Goal: Complete application form

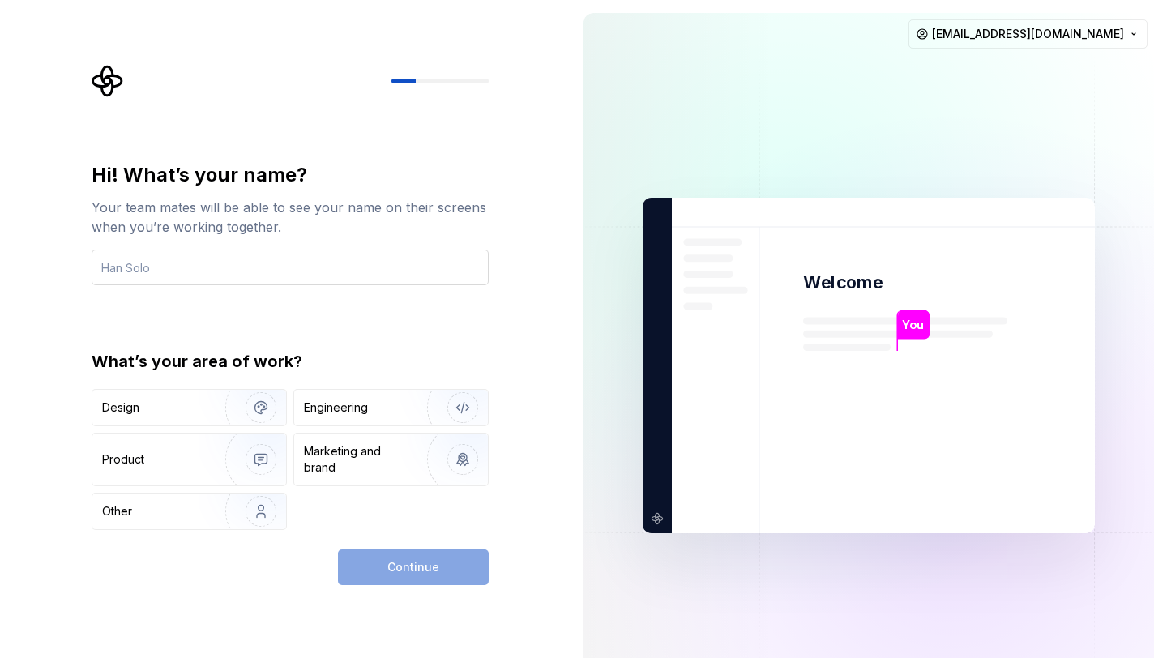
click at [208, 270] on input "text" at bounding box center [290, 268] width 397 height 36
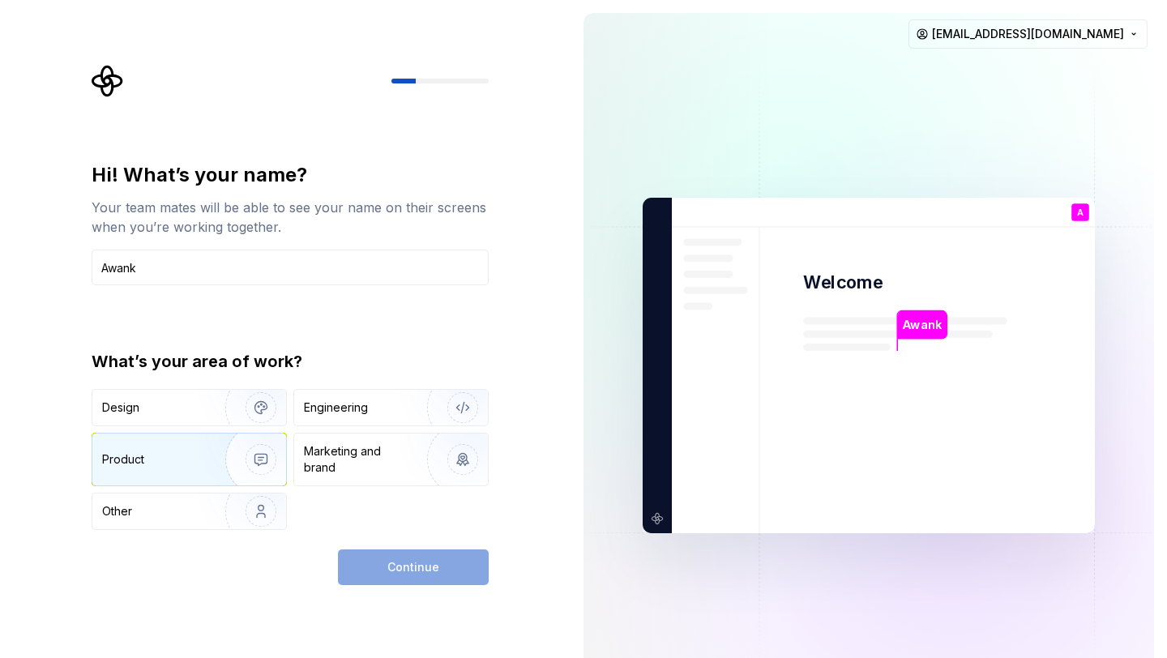
type input "Awank"
click at [181, 464] on div "Product" at bounding box center [155, 459] width 107 height 16
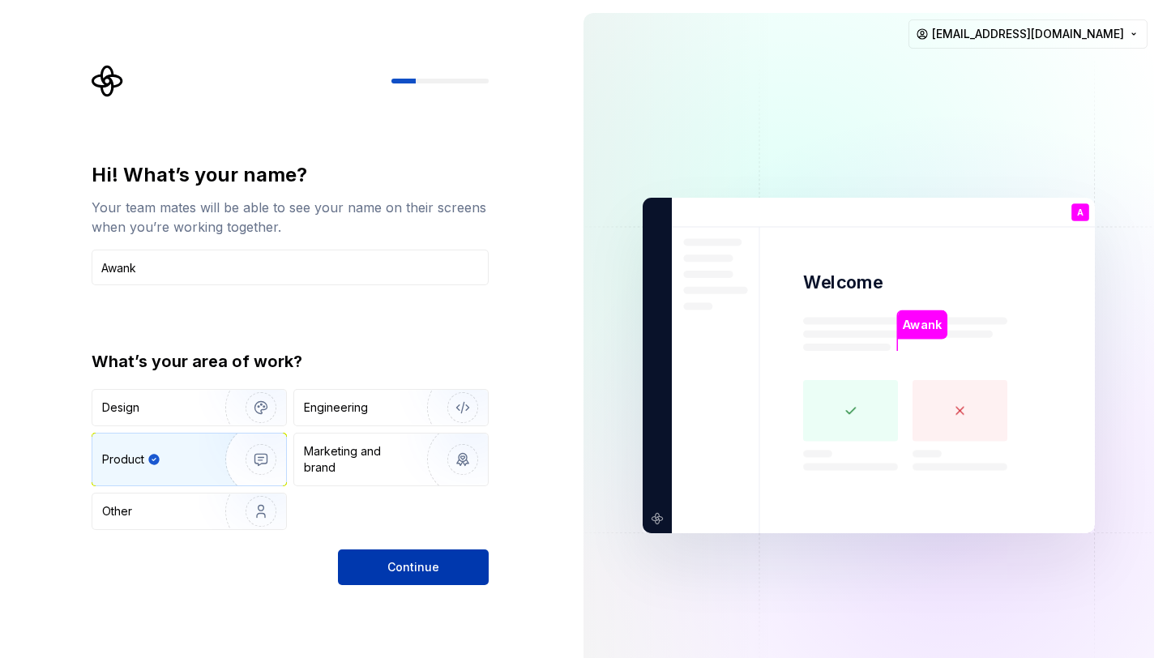
click at [421, 576] on button "Continue" at bounding box center [413, 567] width 151 height 36
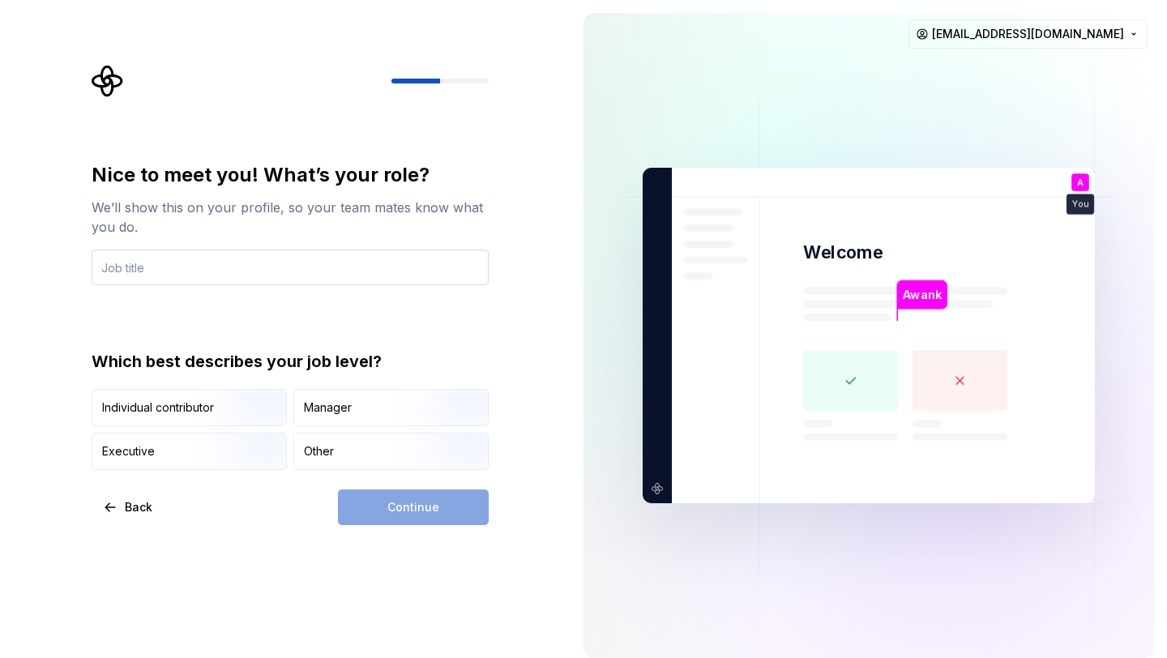
click at [247, 277] on input "text" at bounding box center [290, 268] width 397 height 36
type input "CEO"
click at [179, 425] on div "Individual contributor" at bounding box center [189, 408] width 194 height 36
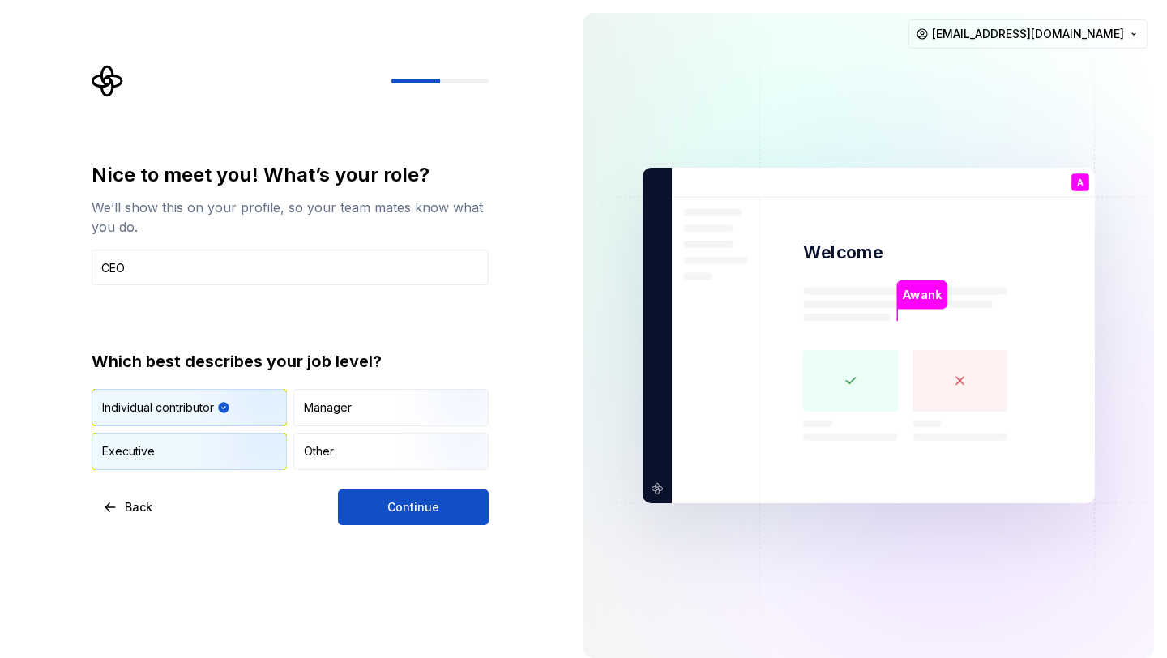
click at [179, 451] on div "Executive" at bounding box center [189, 451] width 194 height 36
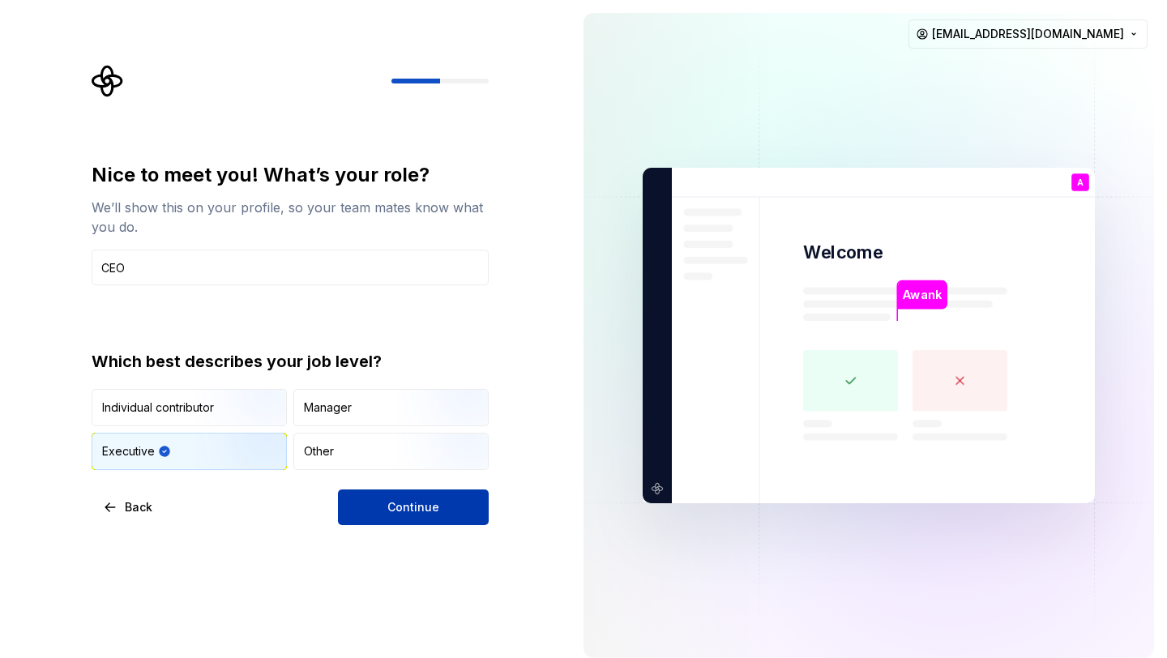
click at [392, 524] on button "Continue" at bounding box center [413, 507] width 151 height 36
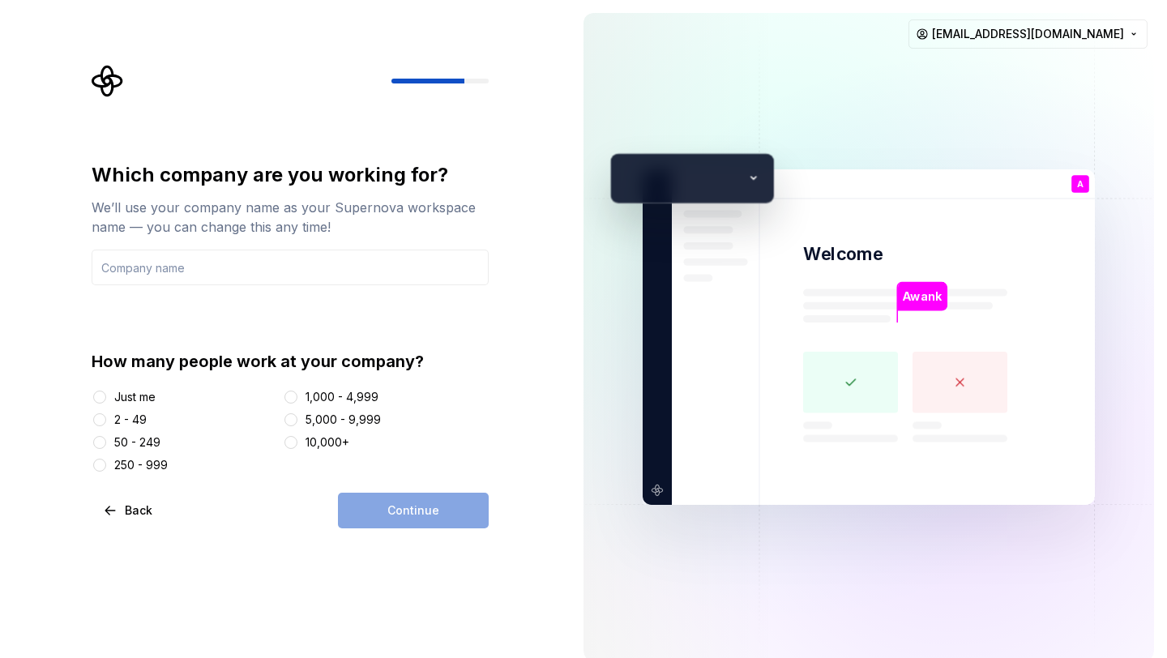
click at [138, 421] on div "2 - 49" at bounding box center [130, 420] width 32 height 16
click at [106, 421] on button "2 - 49" at bounding box center [99, 419] width 13 height 13
click at [264, 266] on input "text" at bounding box center [290, 268] width 397 height 36
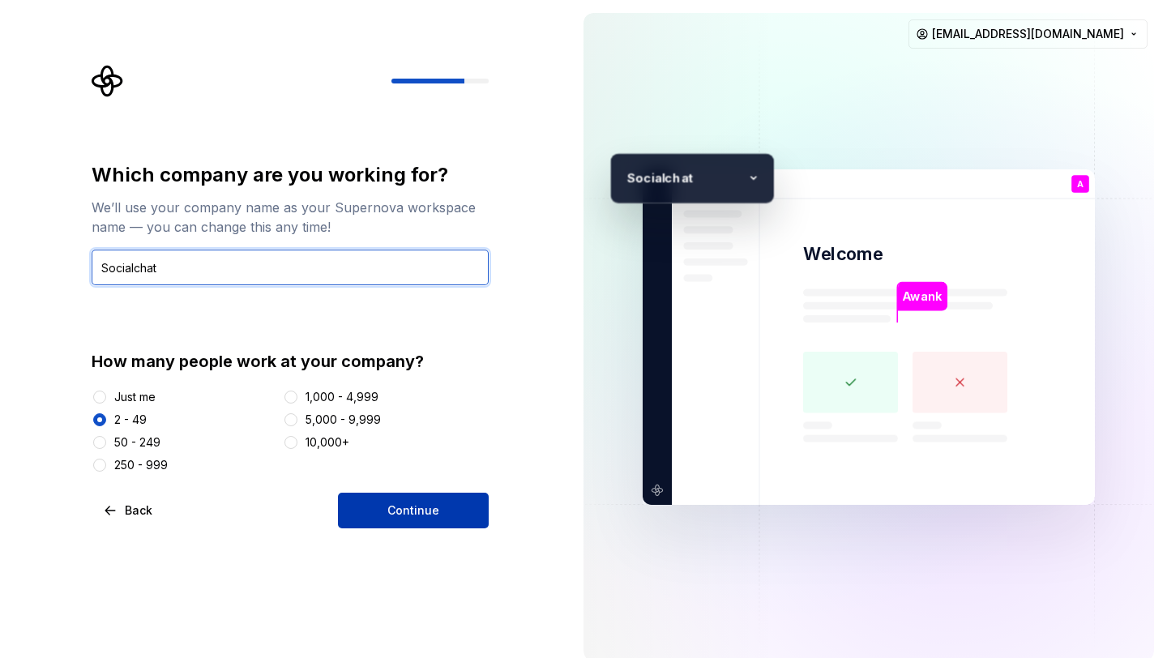
type input "Socialchat"
click at [461, 511] on button "Continue" at bounding box center [413, 511] width 151 height 36
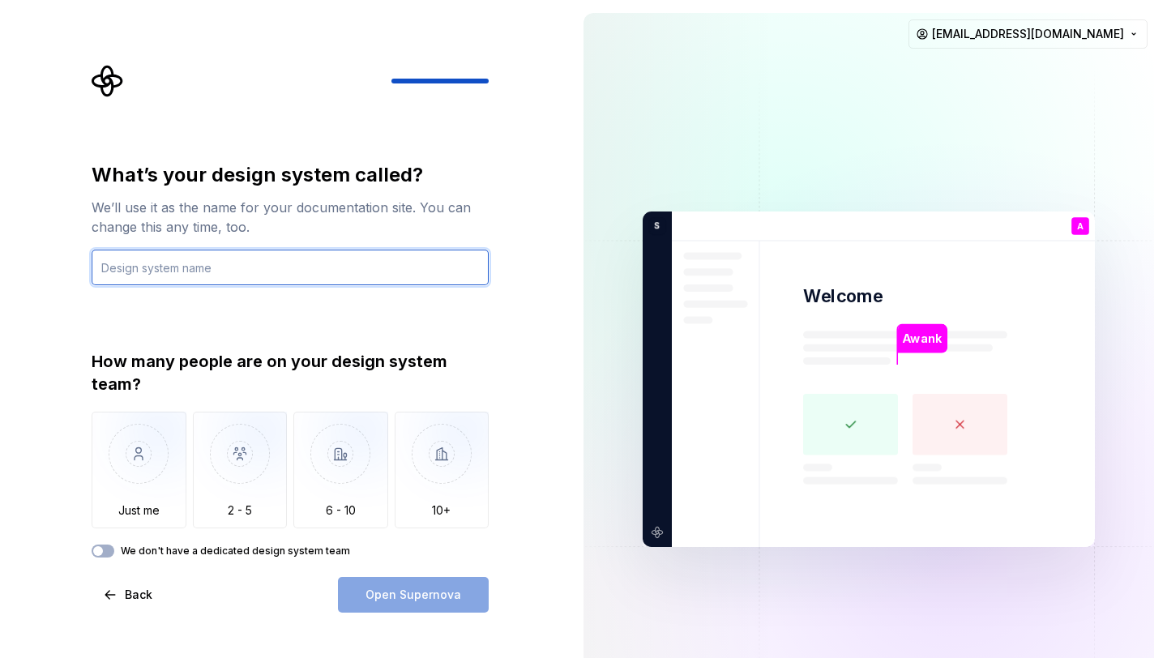
click at [222, 271] on input "text" at bounding box center [290, 268] width 397 height 36
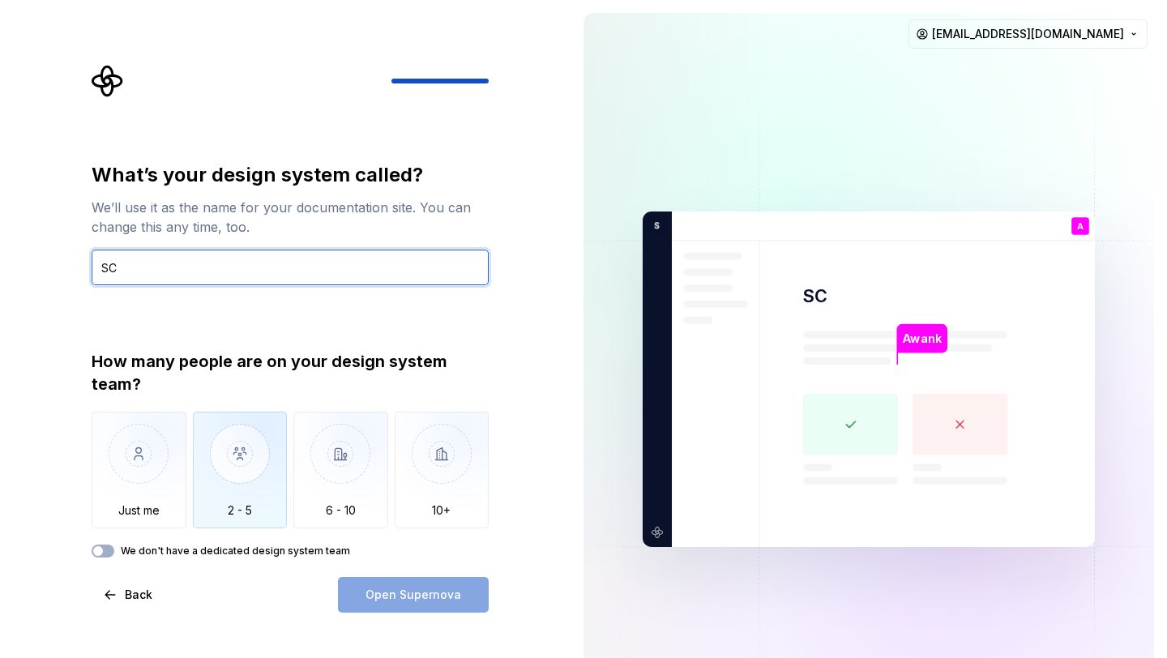
type input "SC"
click at [231, 480] on img "button" at bounding box center [240, 466] width 95 height 109
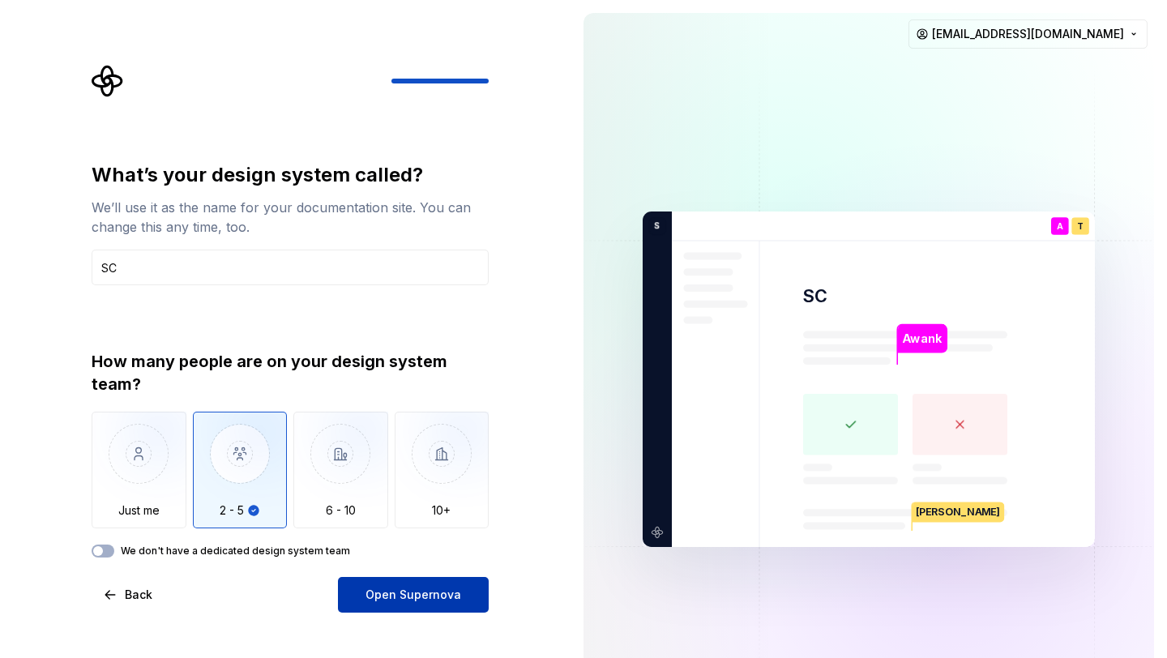
click at [375, 585] on button "Open Supernova" at bounding box center [413, 595] width 151 height 36
